Goal: Task Accomplishment & Management: Complete application form

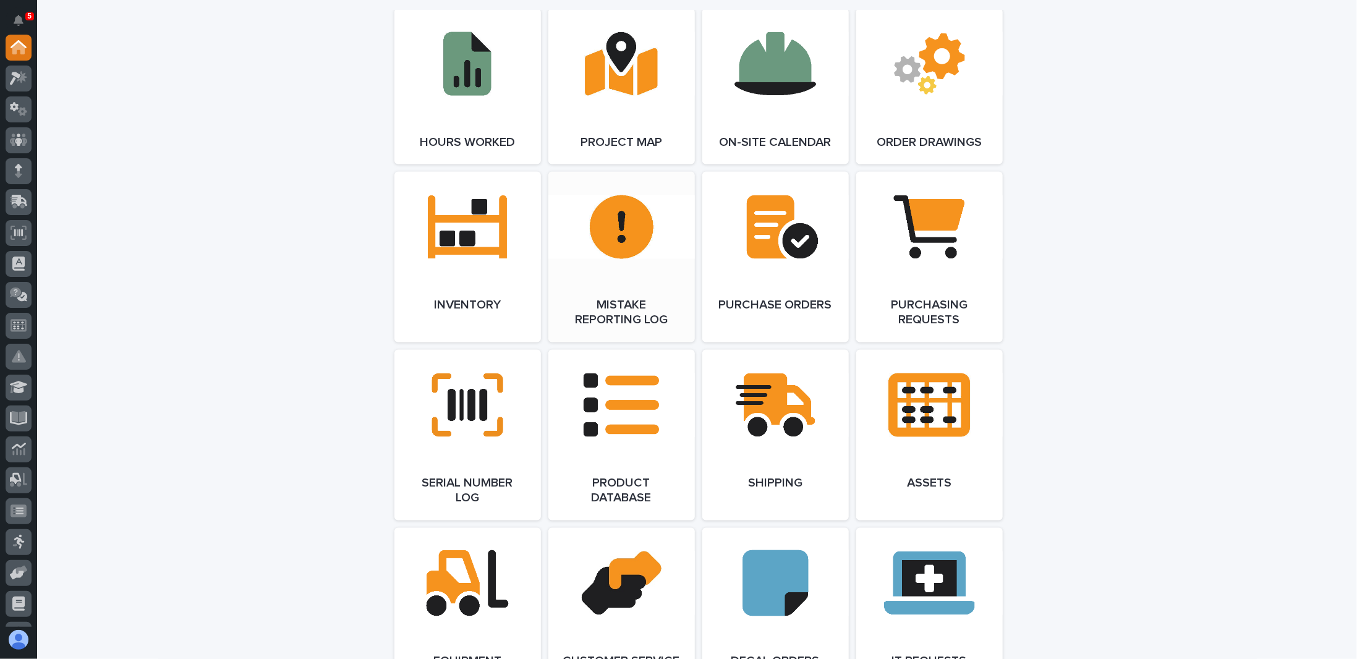
scroll to position [1298, 0]
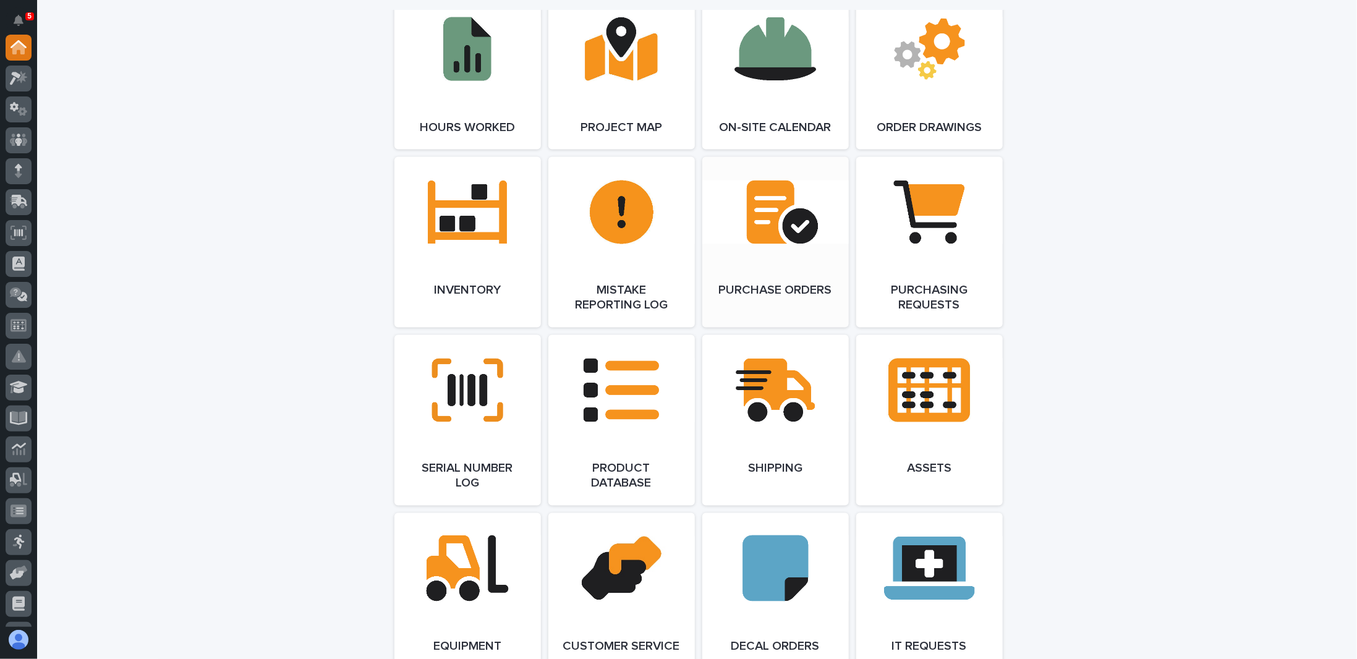
click at [765, 245] on span "Open Link" at bounding box center [776, 242] width 40 height 9
click at [922, 231] on link "Open Link" at bounding box center [929, 242] width 147 height 171
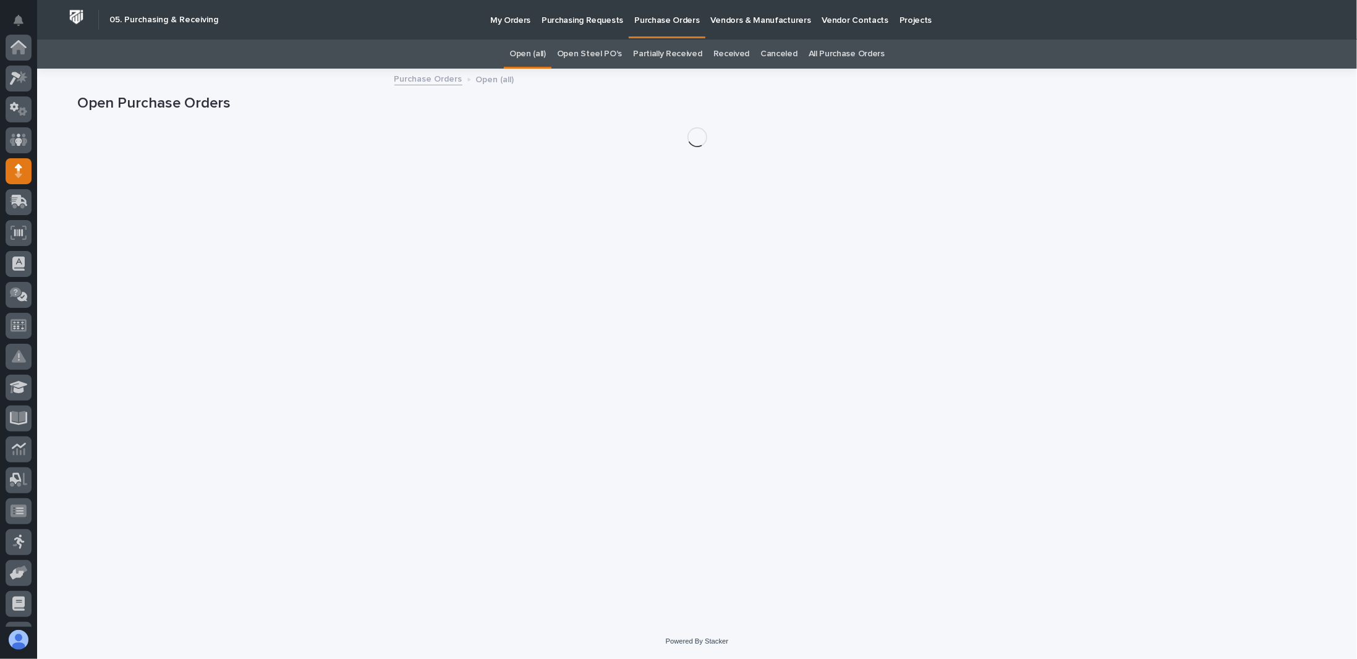
scroll to position [124, 0]
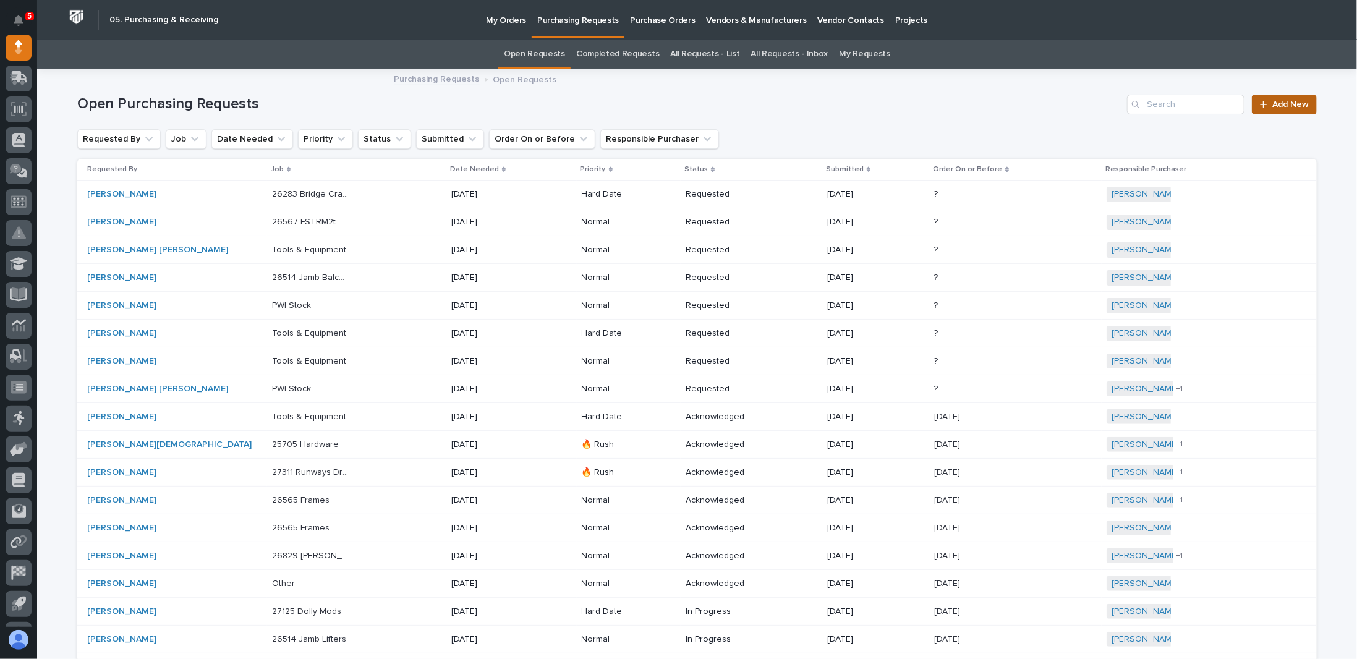
click at [1281, 106] on span "Add New" at bounding box center [1290, 104] width 36 height 9
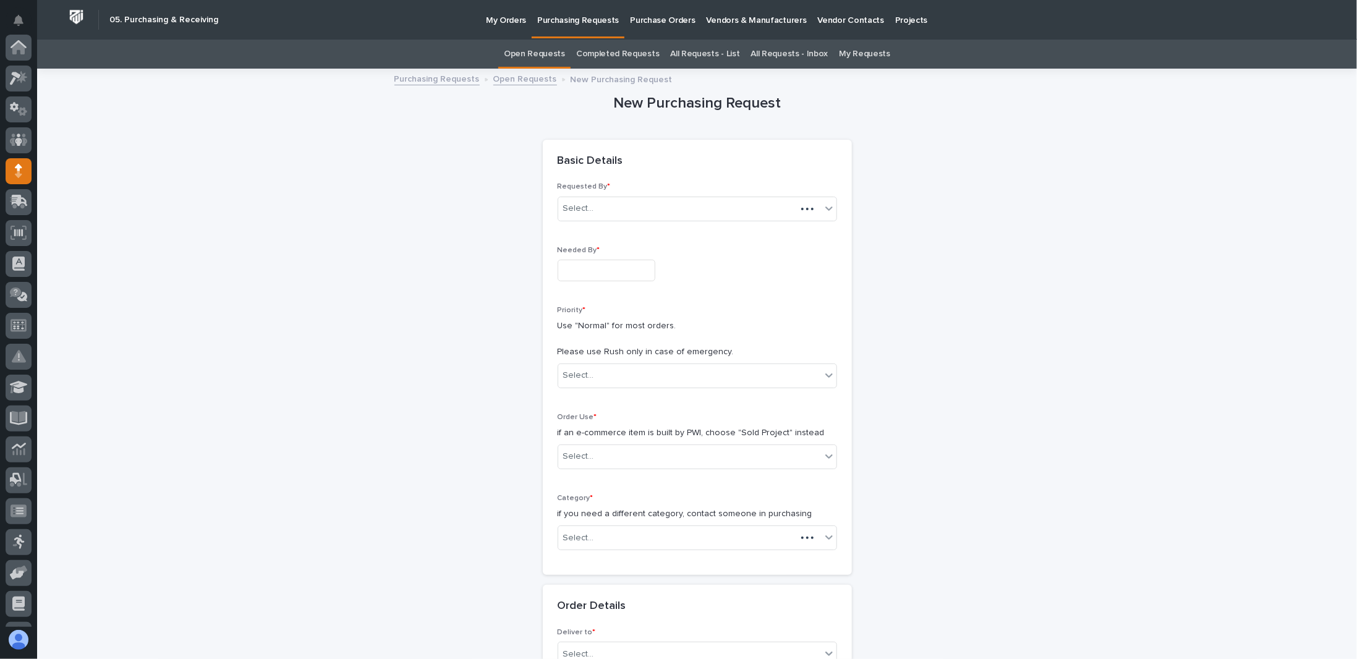
scroll to position [124, 0]
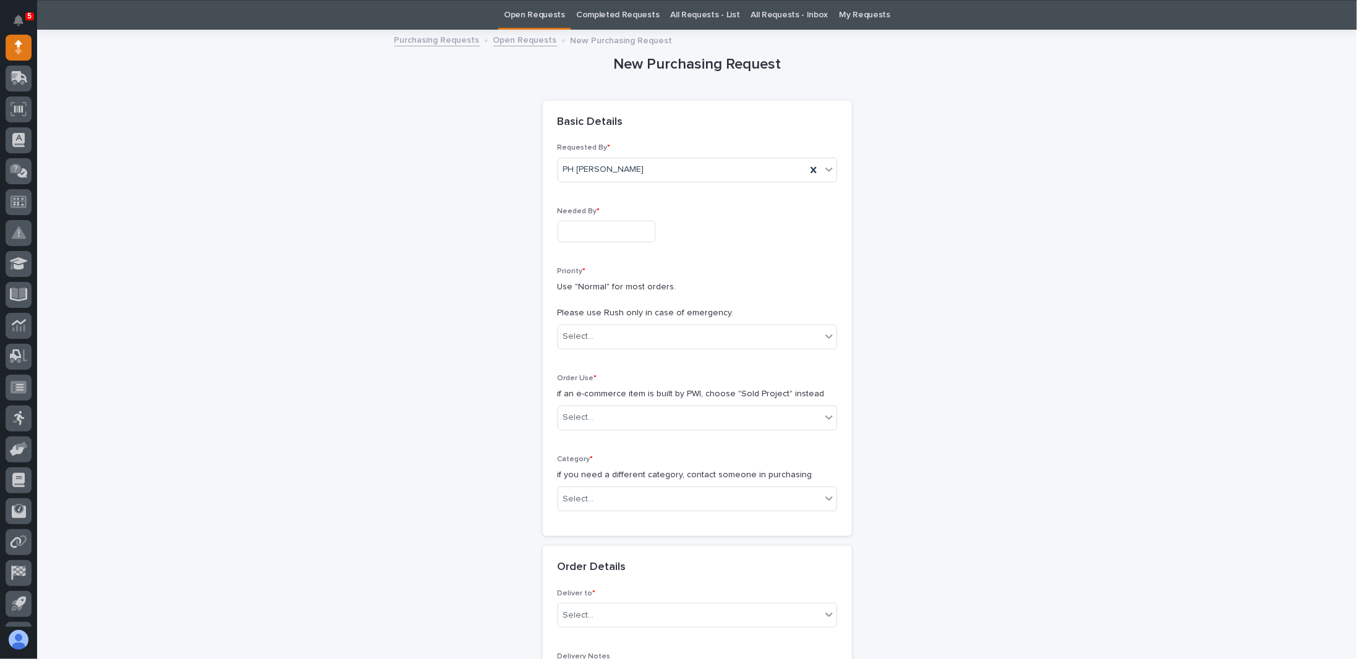
click at [614, 229] on input "text" at bounding box center [607, 232] width 98 height 22
click at [615, 108] on div "9" at bounding box center [614, 109] width 17 height 17
type input "**********"
click at [594, 326] on div "Select..." at bounding box center [689, 336] width 263 height 20
click at [581, 400] on div "Normal" at bounding box center [692, 402] width 278 height 22
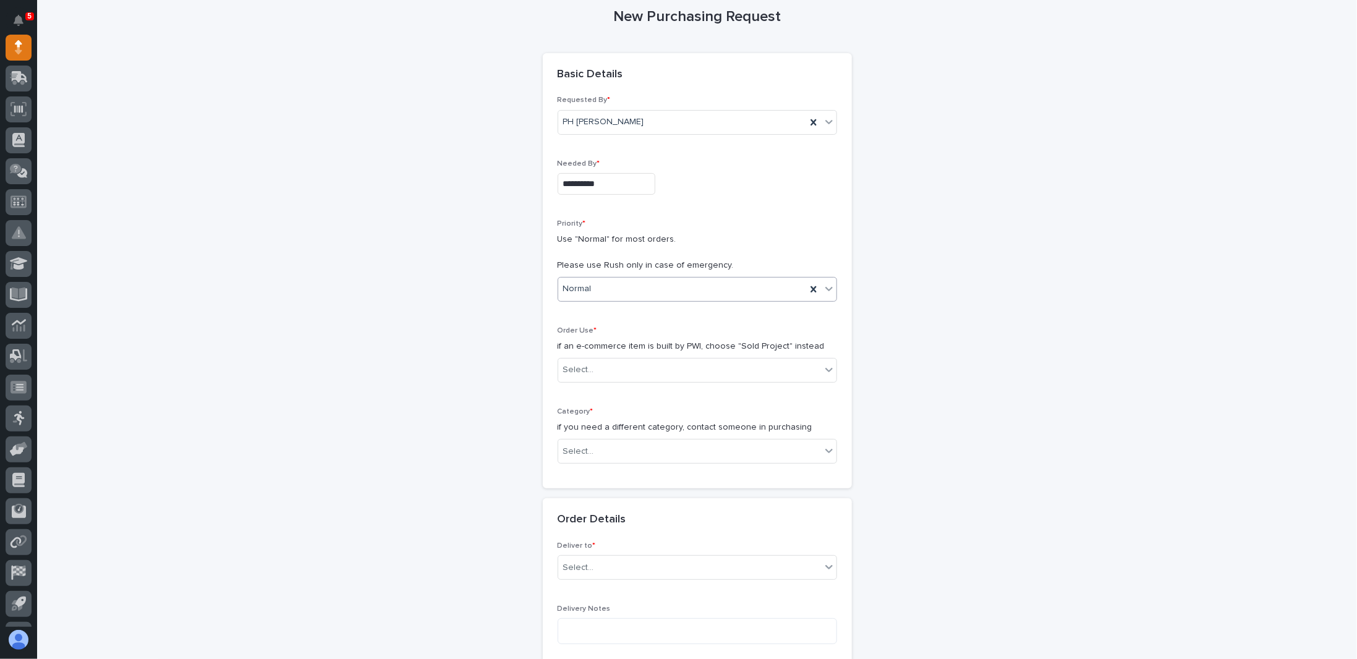
scroll to position [101, 0]
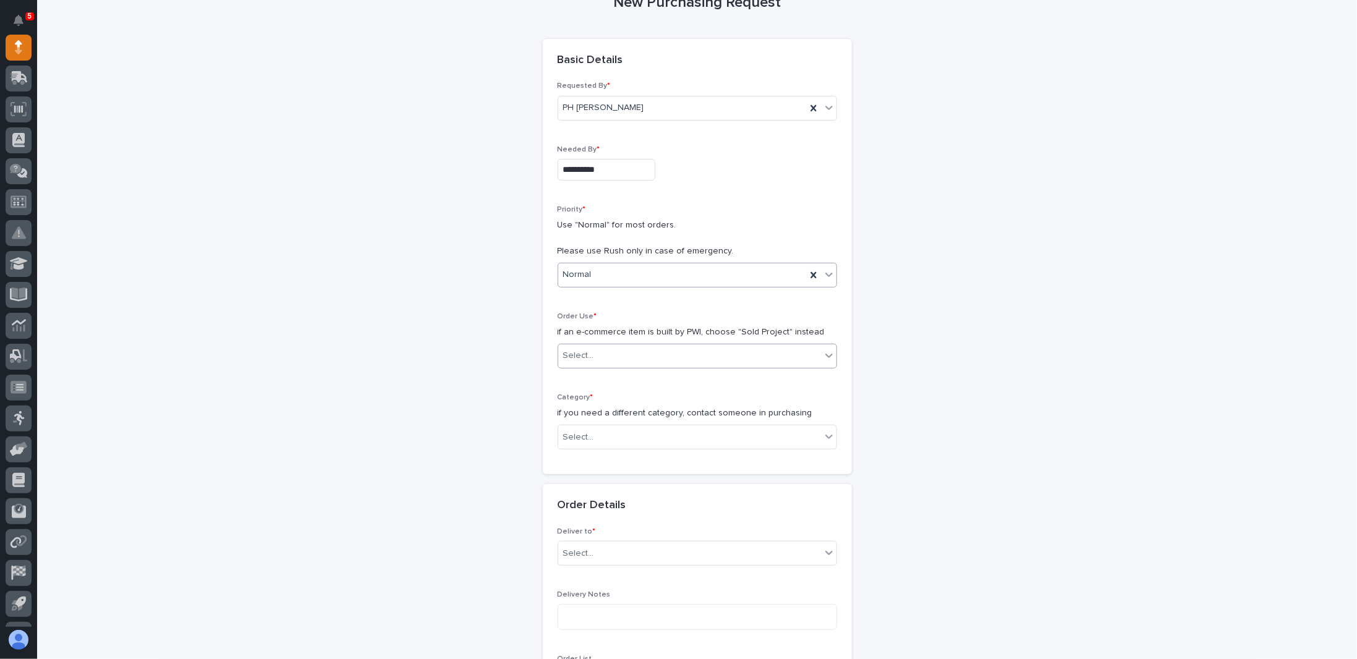
click at [673, 349] on div "Select..." at bounding box center [689, 356] width 263 height 20
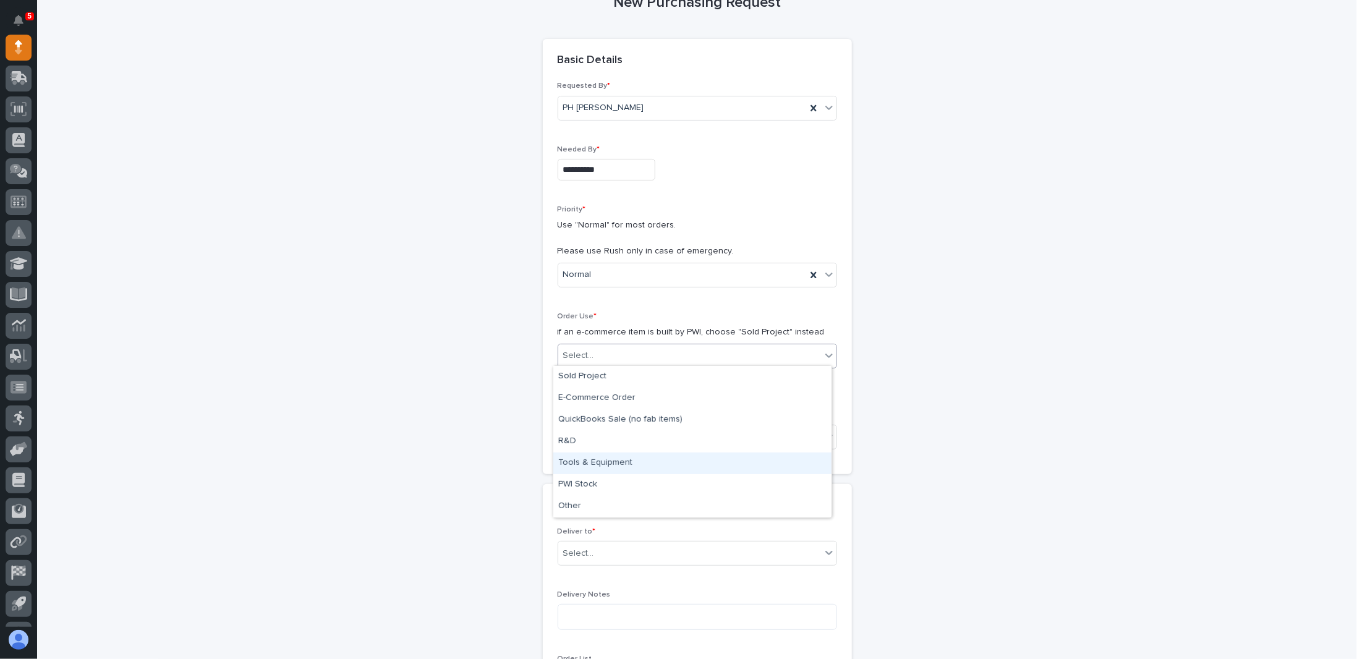
click at [601, 459] on div "Tools & Equipment" at bounding box center [692, 464] width 278 height 22
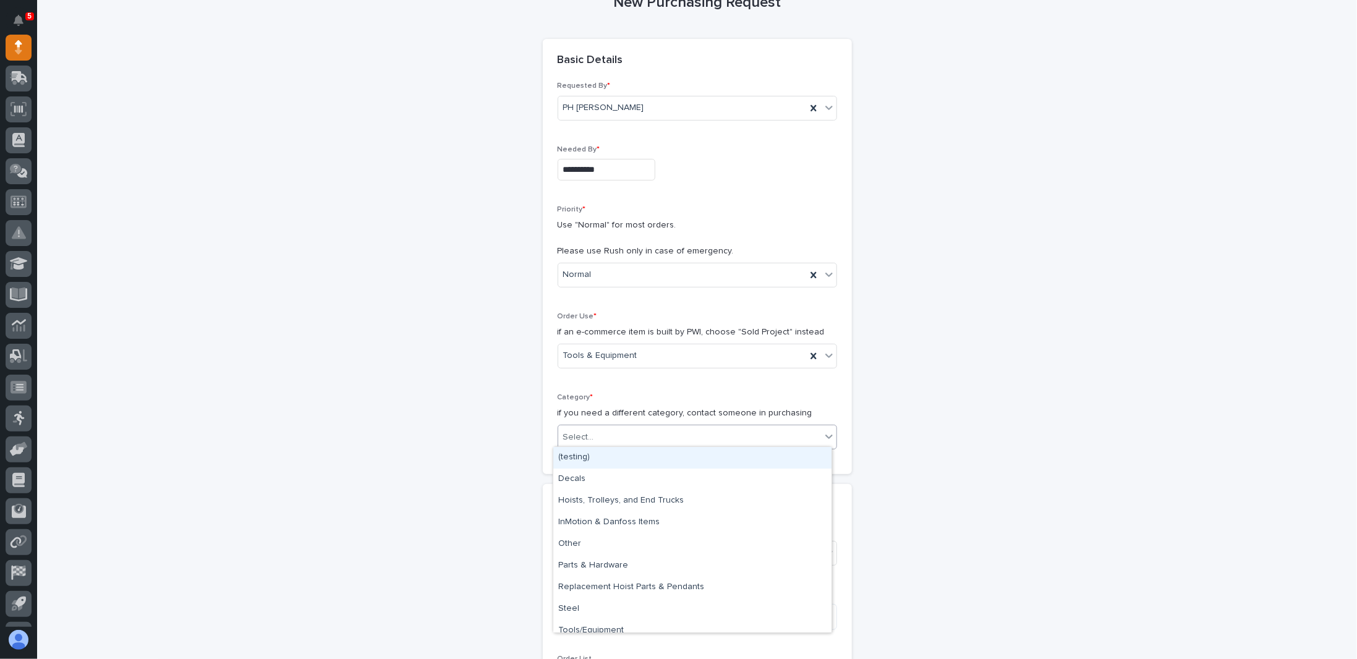
click at [633, 427] on div "Select..." at bounding box center [689, 437] width 263 height 20
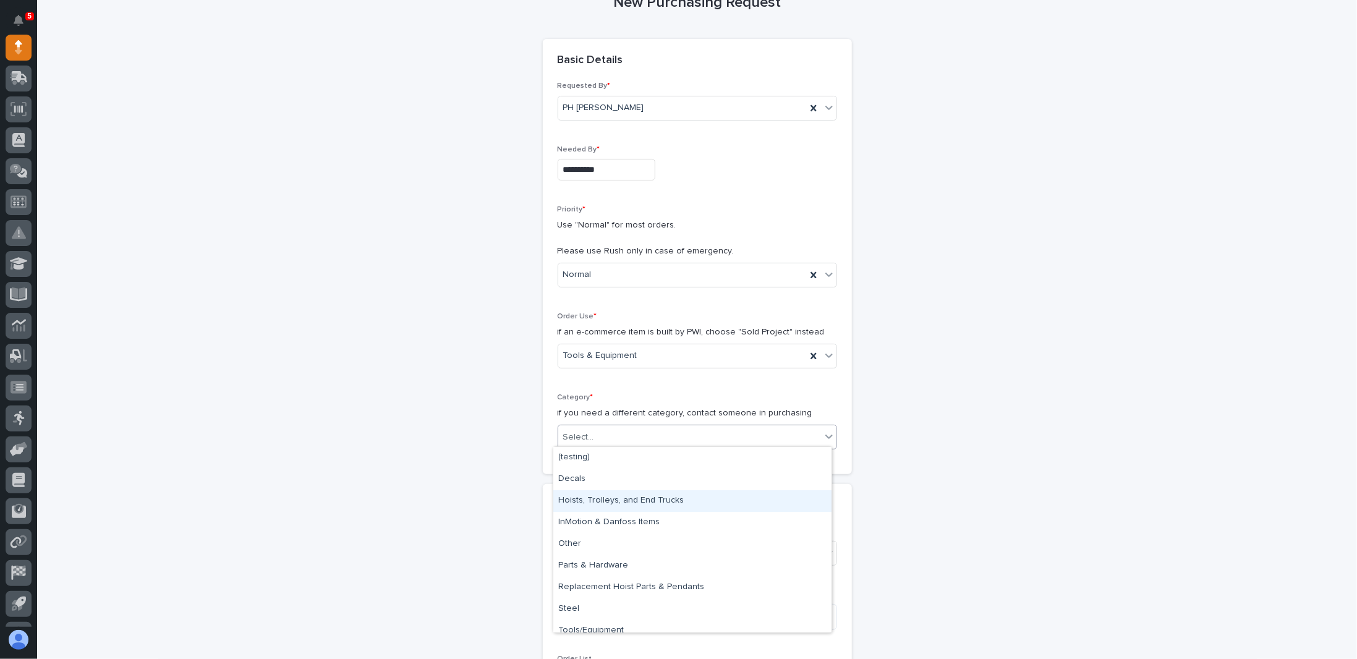
scroll to position [9, 0]
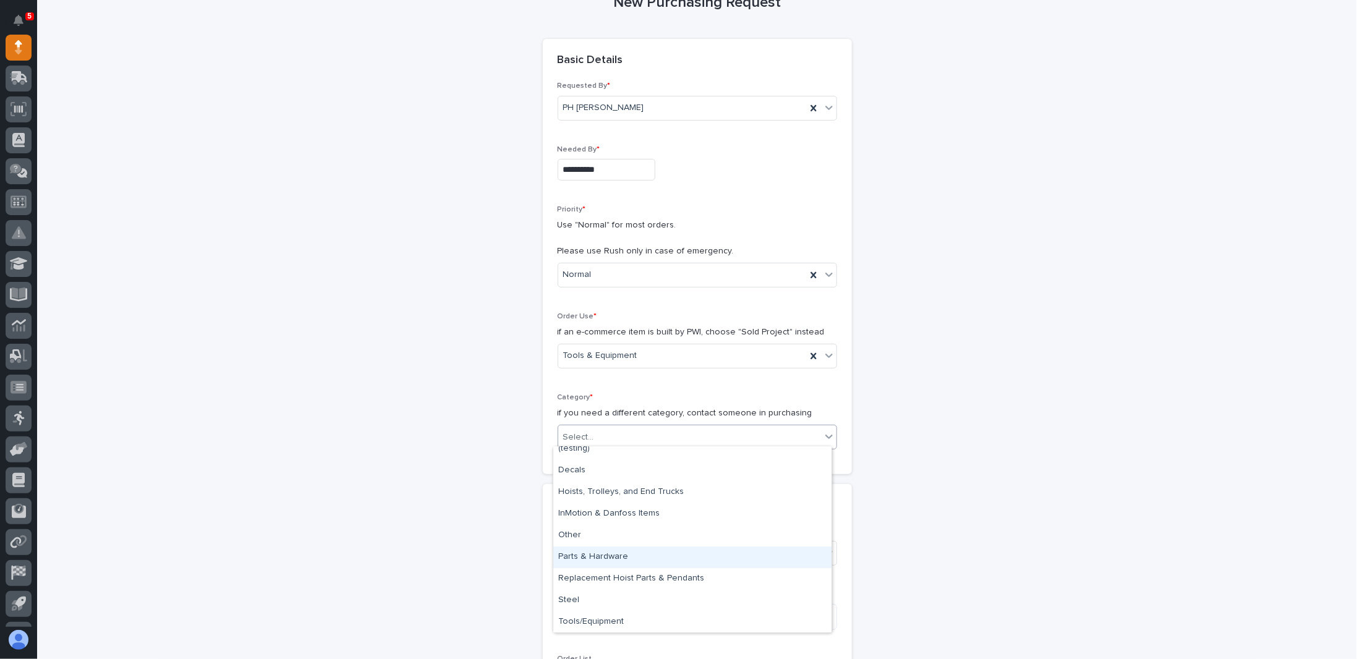
click at [592, 556] on div "Parts & Hardware" at bounding box center [692, 558] width 278 height 22
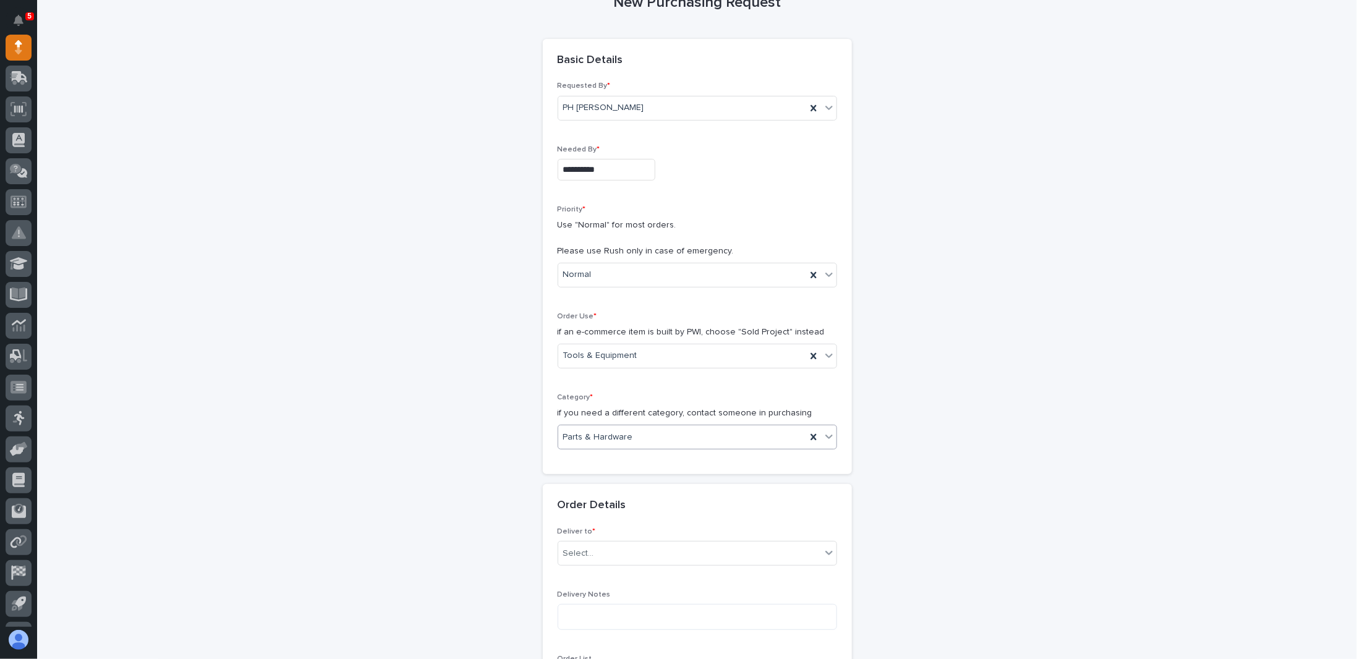
click at [829, 432] on icon at bounding box center [829, 436] width 12 height 12
click at [608, 619] on div "Tools/Equipment" at bounding box center [692, 622] width 278 height 22
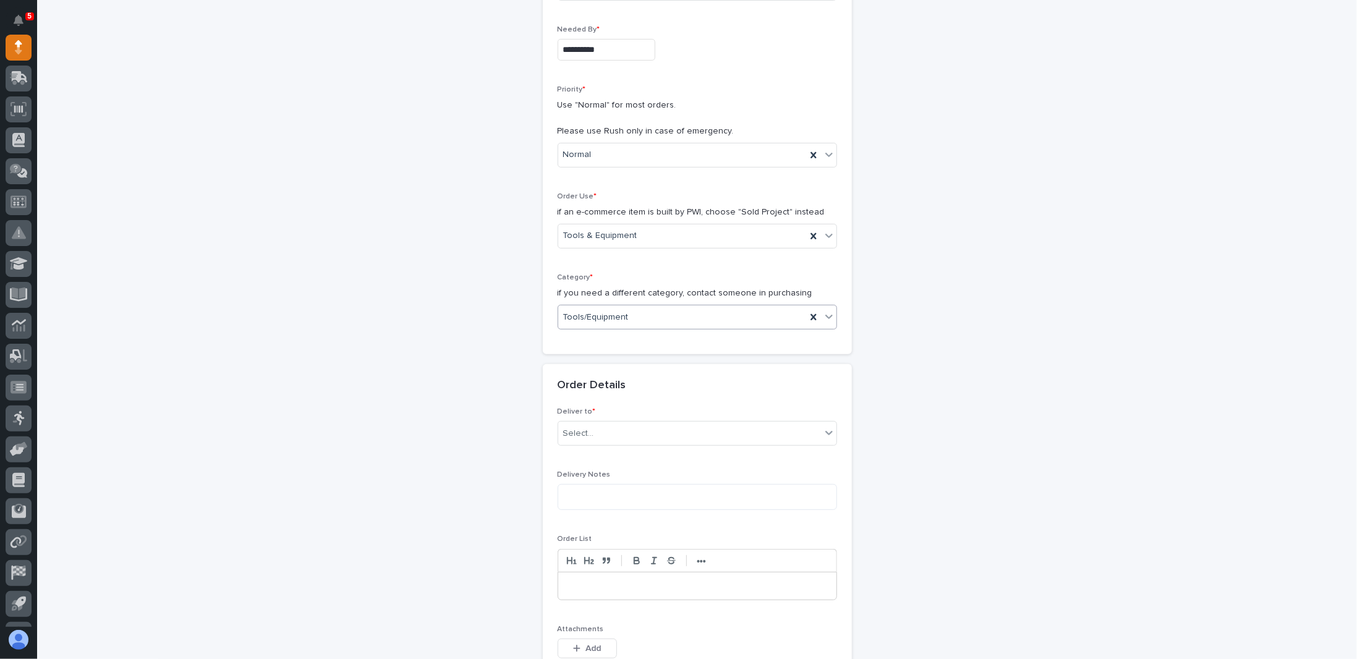
scroll to position [224, 0]
click at [673, 424] on div "Select..." at bounding box center [689, 430] width 263 height 20
drag, startPoint x: 590, startPoint y: 462, endPoint x: 584, endPoint y: 446, distance: 17.2
click at [584, 446] on div "PWI" at bounding box center [692, 450] width 278 height 22
click at [644, 495] on textarea at bounding box center [697, 493] width 279 height 26
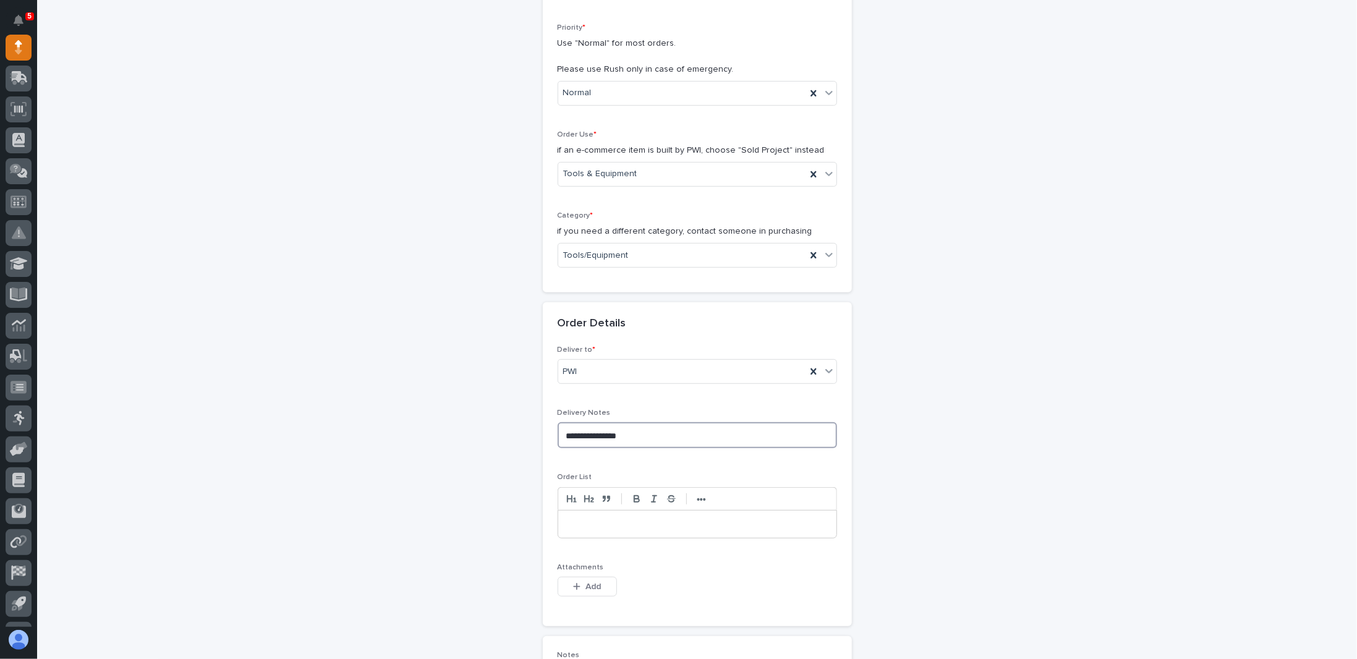
scroll to position [348, 0]
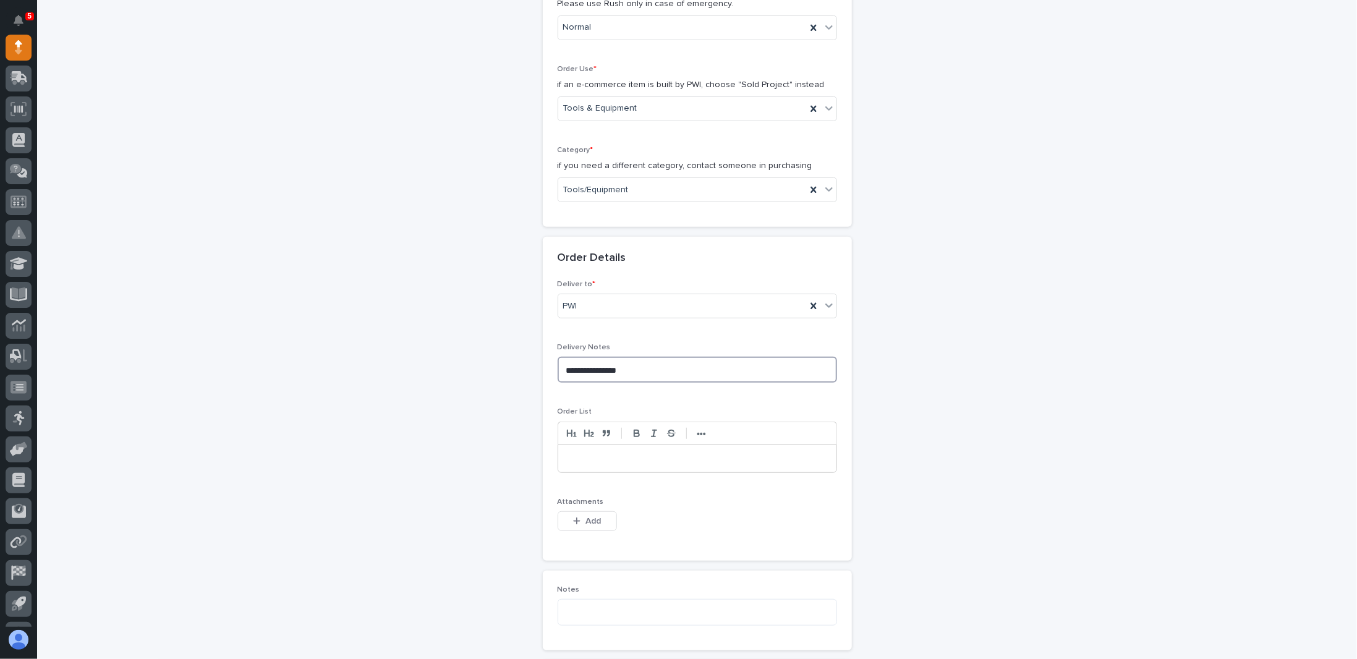
type textarea "**********"
click at [610, 460] on p at bounding box center [698, 459] width 260 height 12
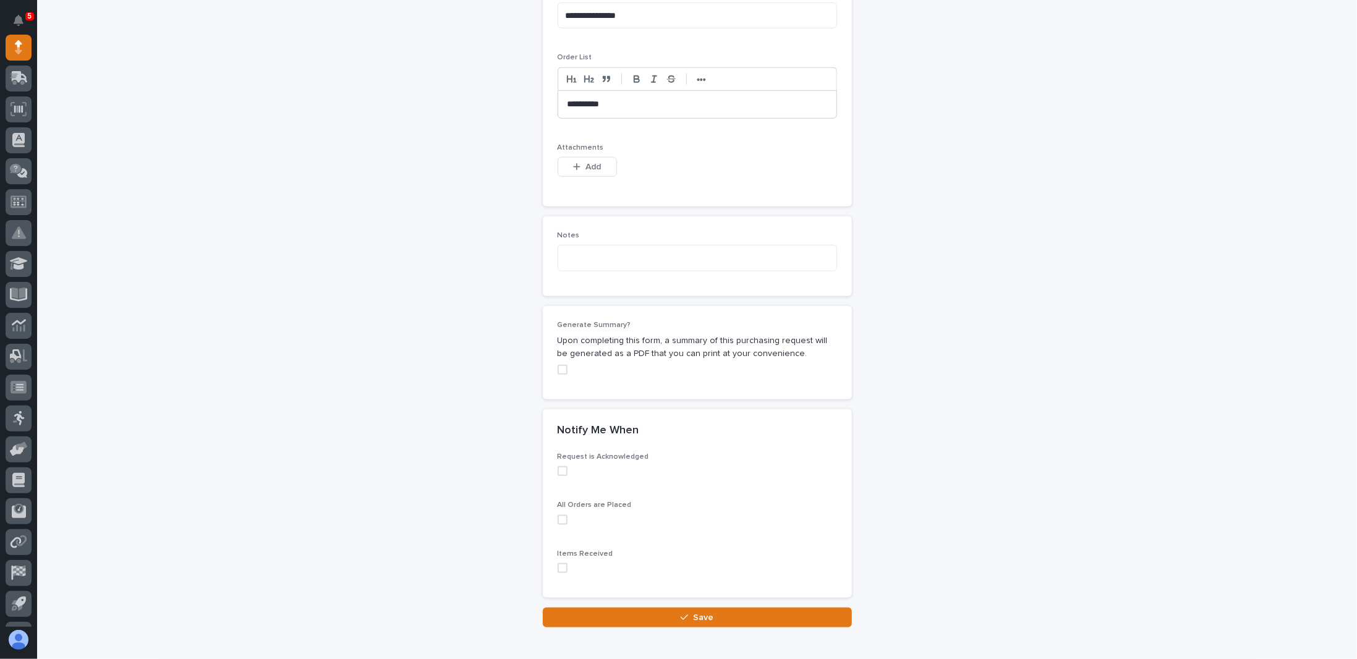
scroll to position [719, 0]
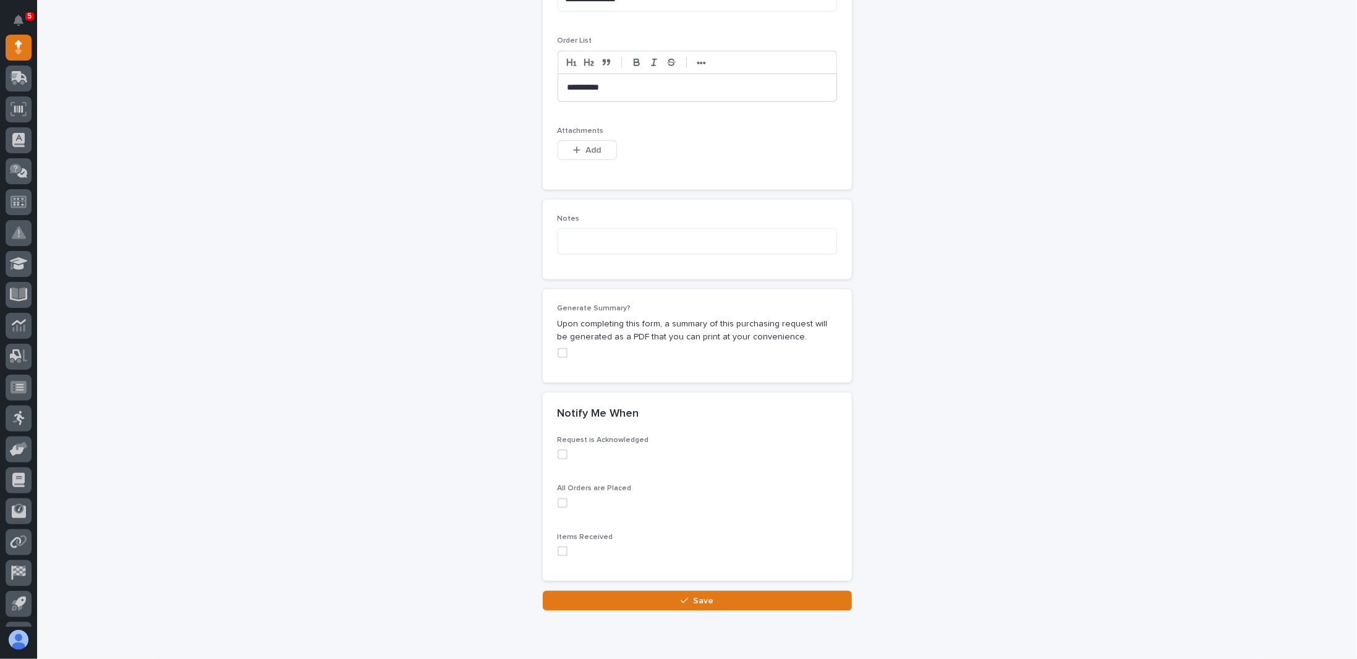
click at [558, 452] on span at bounding box center [563, 454] width 10 height 10
click at [558, 500] on span at bounding box center [563, 503] width 10 height 10
click at [558, 548] on span at bounding box center [563, 552] width 10 height 10
click at [663, 600] on button "Save" at bounding box center [697, 601] width 309 height 20
